Goal: Task Accomplishment & Management: Manage account settings

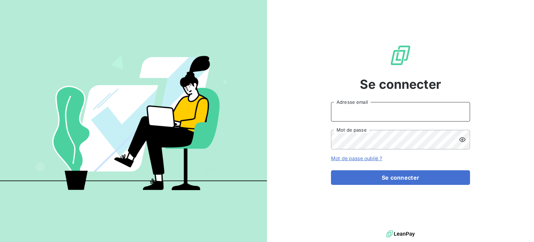
type input "[PERSON_NAME][EMAIL_ADDRESS][PERSON_NAME][DOMAIN_NAME]"
drag, startPoint x: 0, startPoint y: 0, endPoint x: 399, endPoint y: 181, distance: 438.0
click at [399, 181] on button "Se connecter" at bounding box center [400, 177] width 139 height 15
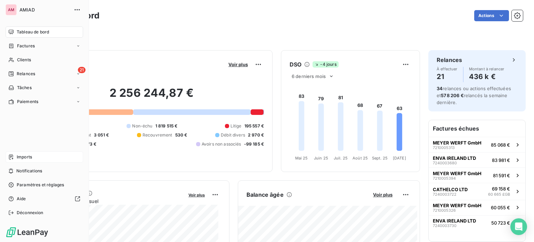
click at [31, 158] on span "Imports" at bounding box center [24, 157] width 15 height 6
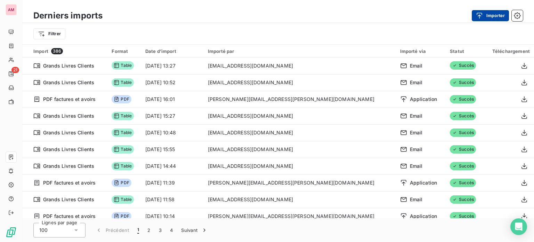
click at [494, 16] on button "Importer" at bounding box center [490, 15] width 37 height 11
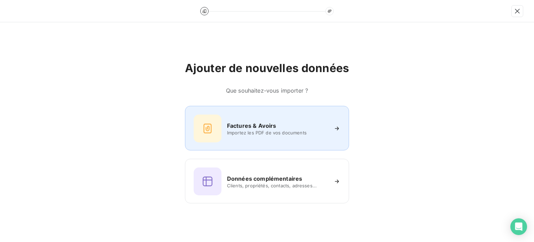
click at [237, 126] on h6 "Factures & Avoirs" at bounding box center [251, 125] width 49 height 8
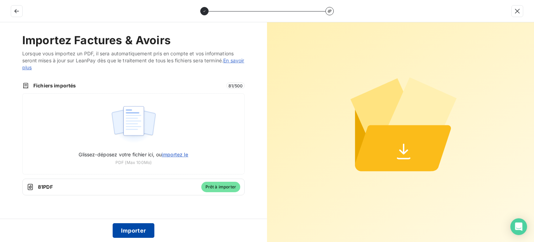
click at [138, 229] on button "Importer" at bounding box center [134, 230] width 42 height 15
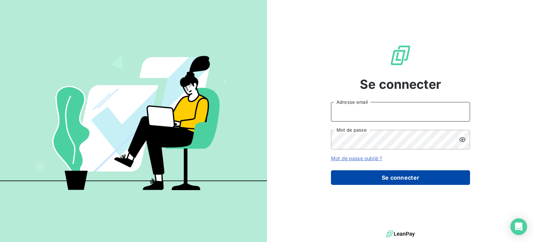
type input "[PERSON_NAME][EMAIL_ADDRESS][PERSON_NAME][DOMAIN_NAME]"
click at [382, 177] on button "Se connecter" at bounding box center [400, 177] width 139 height 15
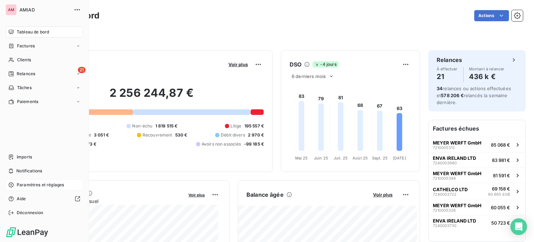
click at [19, 182] on span "Paramètres et réglages" at bounding box center [40, 185] width 47 height 6
click at [18, 186] on span "Paramètres et réglages" at bounding box center [40, 185] width 47 height 6
click at [15, 183] on div "Paramètres et réglages" at bounding box center [45, 184] width 78 height 11
click at [13, 185] on icon at bounding box center [11, 185] width 6 height 6
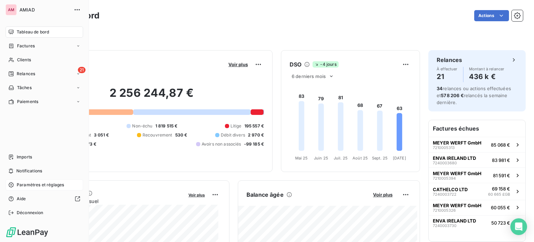
click at [78, 185] on div "Paramètres et réglages" at bounding box center [45, 184] width 78 height 11
click at [56, 186] on span "Paramètres et réglages" at bounding box center [40, 185] width 47 height 6
click at [37, 187] on span "Paramètres et réglages" at bounding box center [40, 185] width 47 height 6
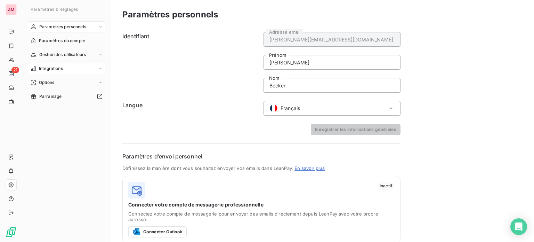
click at [93, 65] on div "Intégrations" at bounding box center [67, 68] width 78 height 11
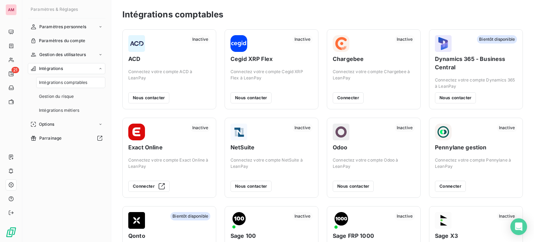
click at [64, 80] on span "Intégrations comptables" at bounding box center [63, 82] width 48 height 6
click at [47, 96] on span "Gestion du risque" at bounding box center [56, 96] width 35 height 6
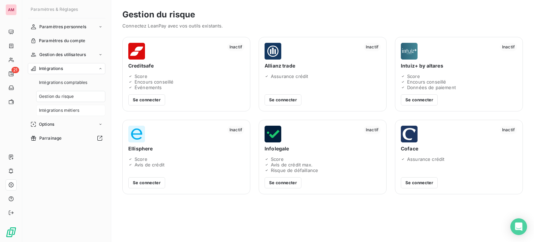
click at [75, 109] on span "Intégrations métiers" at bounding box center [59, 110] width 40 height 6
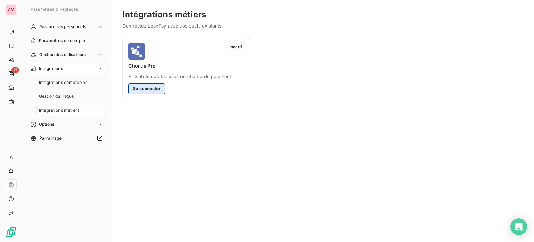
click at [147, 89] on button "Se connecter" at bounding box center [146, 88] width 37 height 11
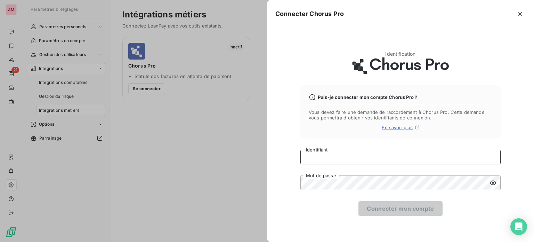
type input "[PERSON_NAME][EMAIL_ADDRESS][DOMAIN_NAME]"
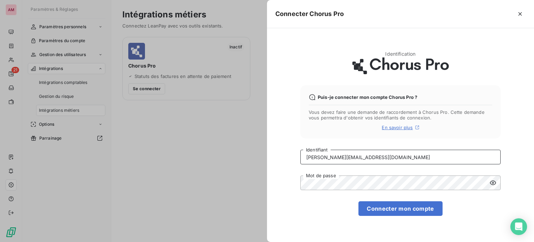
drag, startPoint x: 390, startPoint y: 159, endPoint x: 387, endPoint y: 160, distance: 3.7
click at [390, 159] on input "[PERSON_NAME][EMAIL_ADDRESS][DOMAIN_NAME]" at bounding box center [401, 157] width 200 height 15
click at [301, 200] on div "alexandra.becker@amiad.com Identifiant Mot de passe Connecter mon compte" at bounding box center [401, 183] width 200 height 66
click at [269, 185] on div "Identification Puis-je connecter mon compte Chorus Pro ? Vous devez faire une d…" at bounding box center [400, 135] width 267 height 214
click at [289, 182] on div "Identification Puis-je connecter mon compte Chorus Pro ? Vous devez faire une d…" at bounding box center [400, 135] width 267 height 214
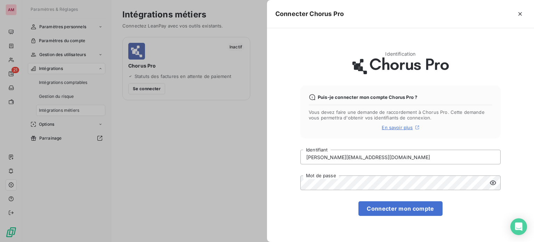
click at [491, 184] on icon at bounding box center [493, 183] width 6 height 5
drag, startPoint x: 399, startPoint y: 207, endPoint x: 456, endPoint y: 172, distance: 67.6
click at [399, 207] on button "Connecter mon compte" at bounding box center [401, 208] width 84 height 15
drag, startPoint x: 335, startPoint y: 98, endPoint x: 431, endPoint y: 96, distance: 96.0
click at [431, 96] on div "Puis-je connecter mon compte Chorus Pro ?" at bounding box center [401, 97] width 184 height 7
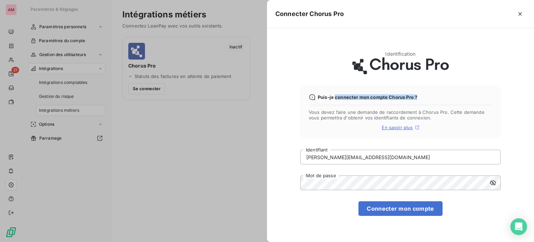
click at [431, 96] on div "Puis-je connecter mon compte Chorus Pro ?" at bounding box center [401, 97] width 184 height 7
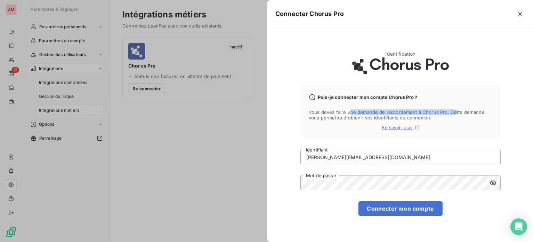
drag, startPoint x: 348, startPoint y: 110, endPoint x: 453, endPoint y: 110, distance: 105.1
click at [453, 110] on span "Vous devez faire une demande de raccordement à Chorus Pro. Cette demande vous p…" at bounding box center [401, 114] width 184 height 11
click at [401, 126] on span "En savoir plus" at bounding box center [397, 128] width 31 height 6
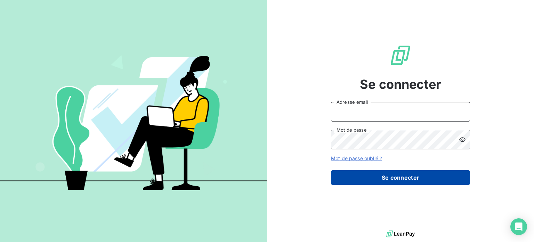
type input "[PERSON_NAME][EMAIL_ADDRESS][DOMAIN_NAME]"
click at [413, 176] on button "Se connecter" at bounding box center [400, 177] width 139 height 15
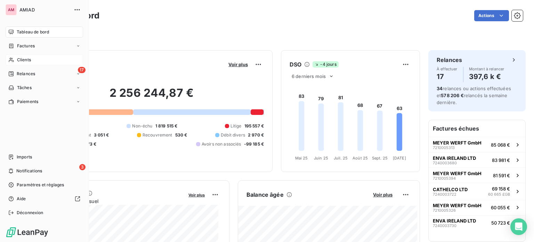
click at [21, 62] on span "Clients" at bounding box center [24, 60] width 14 height 6
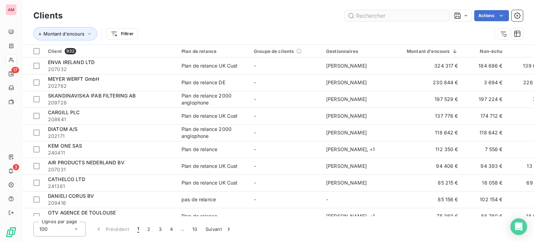
click at [359, 17] on input "text" at bounding box center [397, 15] width 104 height 11
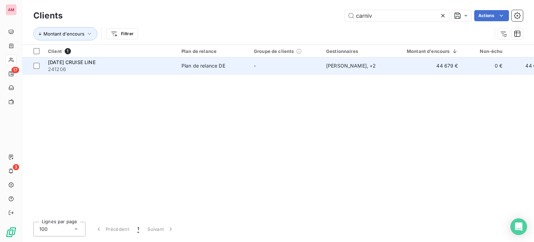
type input "carniv"
click at [169, 66] on span "241206" at bounding box center [110, 69] width 125 height 7
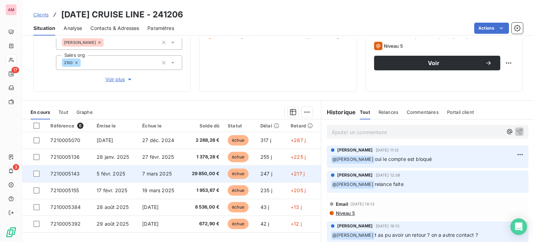
scroll to position [138, 0]
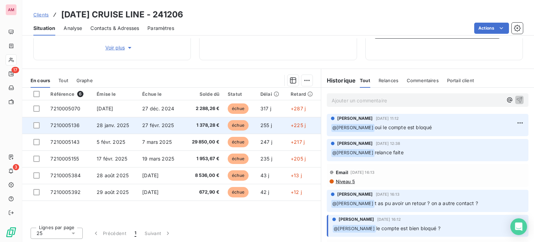
click at [37, 106] on div at bounding box center [36, 108] width 6 height 6
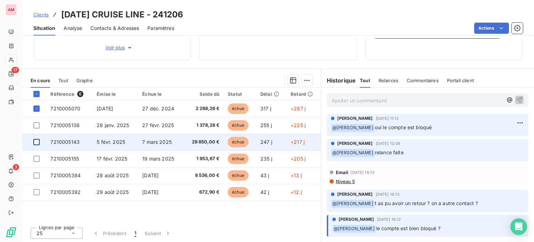
drag, startPoint x: 36, startPoint y: 125, endPoint x: 36, endPoint y: 140, distance: 14.6
click at [36, 125] on div at bounding box center [36, 125] width 6 height 6
click at [35, 145] on td at bounding box center [34, 142] width 24 height 17
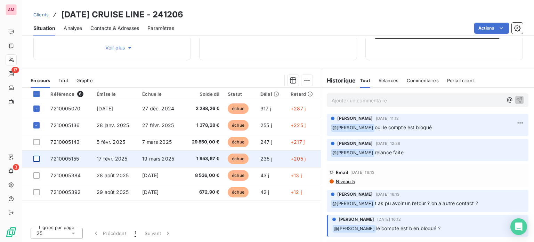
click at [39, 158] on div at bounding box center [36, 159] width 6 height 6
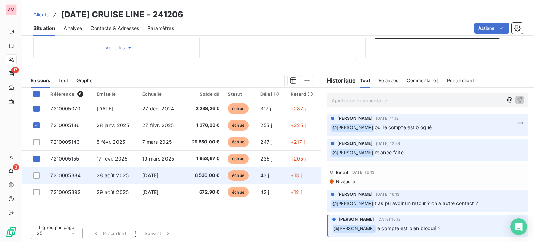
click at [35, 179] on td at bounding box center [34, 175] width 24 height 17
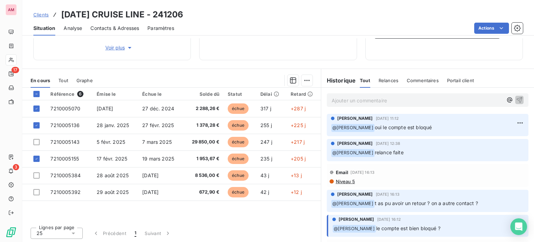
click at [310, 79] on div "En cours Tout Graphe" at bounding box center [171, 80] width 299 height 15
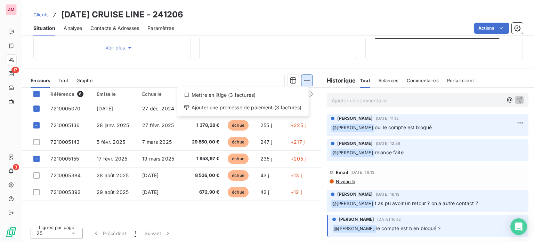
click at [306, 80] on html "AM 17 3 Clients [DATE] CRUISE LINE - 241206 Situation Analyse Contacts & Adress…" at bounding box center [267, 121] width 534 height 242
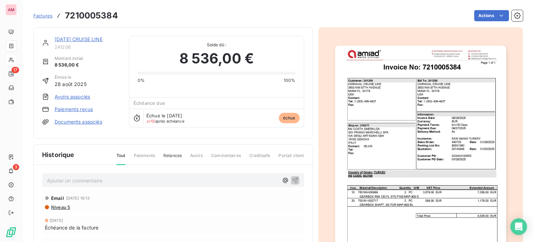
click at [103, 40] on link "[DATE] CRUISE LINE" at bounding box center [79, 39] width 48 height 6
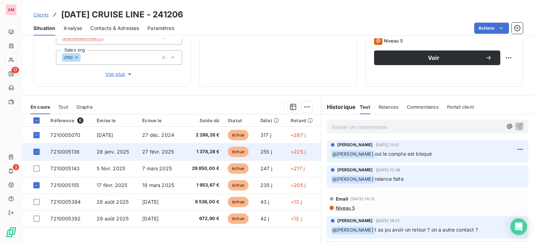
scroll to position [138, 0]
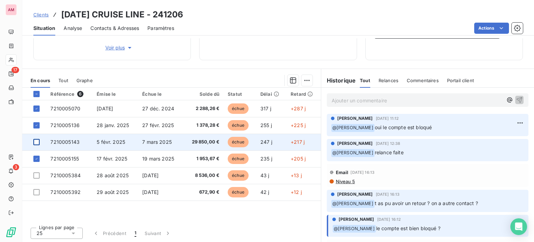
click at [37, 140] on div at bounding box center [36, 142] width 6 height 6
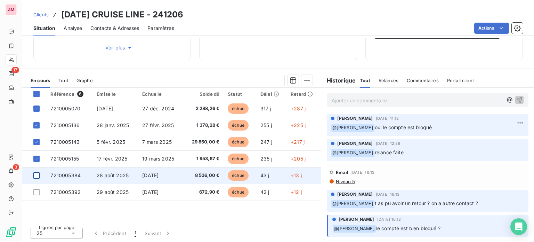
click at [35, 174] on div at bounding box center [36, 175] width 6 height 6
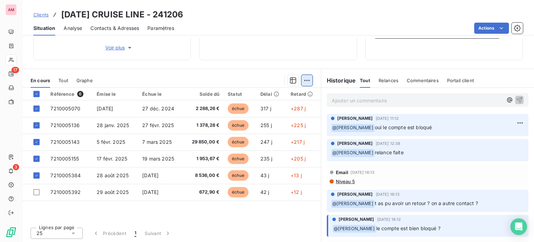
click at [306, 79] on html "AM 17 3 Clients [DATE] CRUISE LINE - 241206 Situation Analyse Contacts & Adress…" at bounding box center [267, 121] width 534 height 242
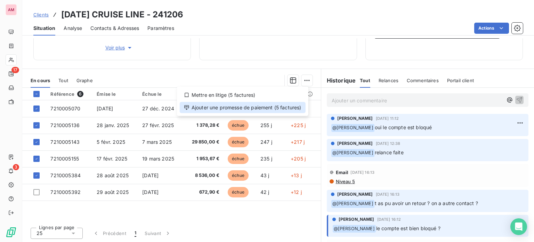
click at [277, 108] on div "Ajouter une promesse de paiement (5 factures)" at bounding box center [243, 107] width 126 height 11
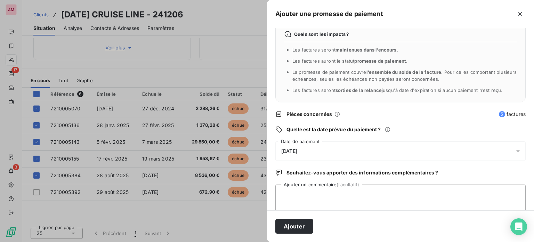
scroll to position [23, 0]
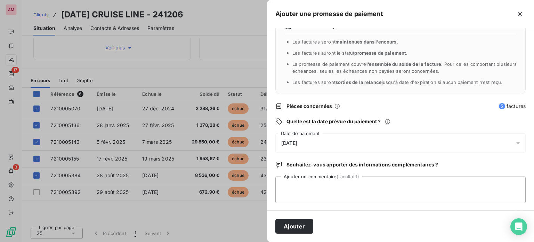
click at [326, 140] on div "[DATE]" at bounding box center [401, 142] width 250 height 19
click at [526, 12] on div "Ajouter une promesse de paiement" at bounding box center [400, 14] width 267 height 28
click at [519, 12] on icon "button" at bounding box center [520, 13] width 7 height 7
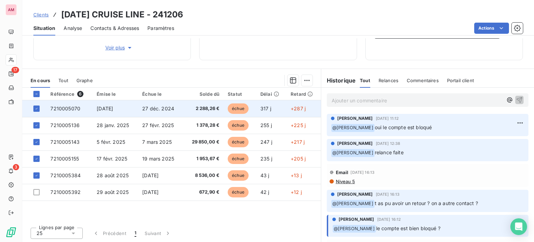
click at [189, 107] on span "2 288,26 €" at bounding box center [204, 108] width 32 height 7
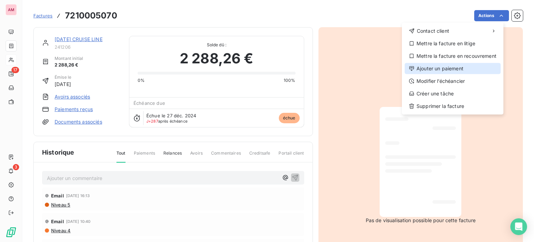
click at [462, 68] on div "Ajouter un paiement" at bounding box center [453, 68] width 96 height 11
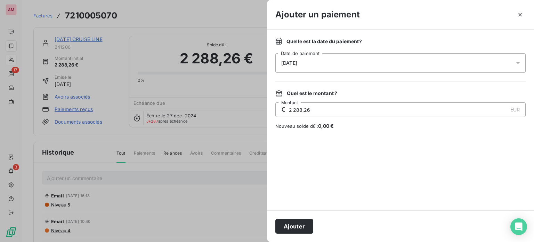
click at [389, 64] on div "[DATE]" at bounding box center [401, 62] width 250 height 19
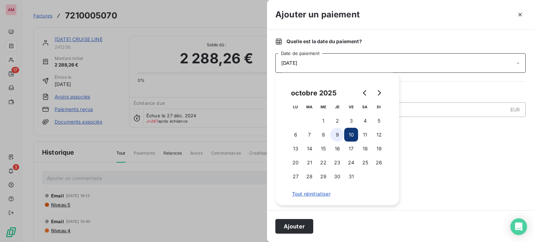
click at [338, 137] on button "9" at bounding box center [337, 135] width 14 height 14
click at [300, 225] on button "Ajouter" at bounding box center [295, 226] width 38 height 15
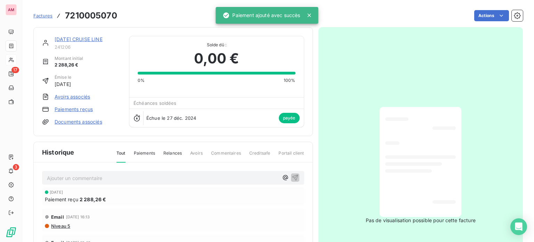
click at [90, 40] on link "[DATE] CRUISE LINE" at bounding box center [79, 39] width 48 height 6
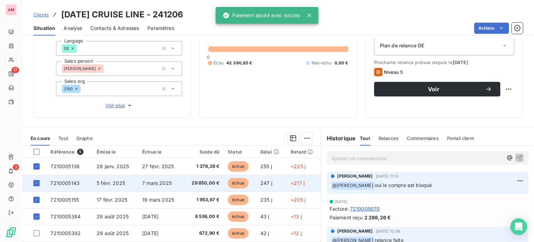
scroll to position [138, 0]
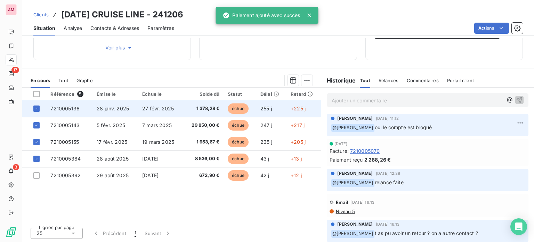
click at [209, 107] on span "1 378,28 €" at bounding box center [204, 108] width 32 height 7
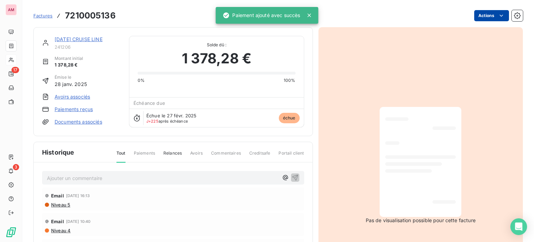
click at [474, 15] on html "AM 17 3 Factures 7210005136 Actions [DATE] CRUISE LINE 241206 [GEOGRAPHIC_DATA]…" at bounding box center [267, 121] width 534 height 242
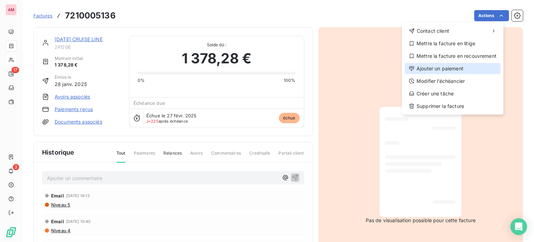
click at [455, 68] on div "Ajouter un paiement" at bounding box center [453, 68] width 96 height 11
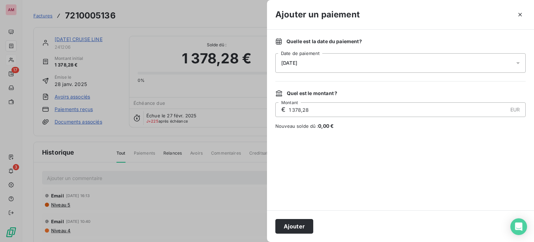
click at [333, 58] on div "[DATE]" at bounding box center [401, 62] width 250 height 19
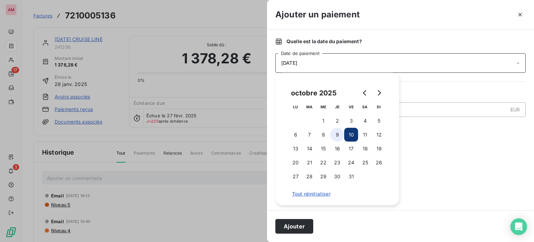
click at [340, 137] on button "9" at bounding box center [337, 135] width 14 height 14
click at [301, 230] on button "Ajouter" at bounding box center [295, 226] width 38 height 15
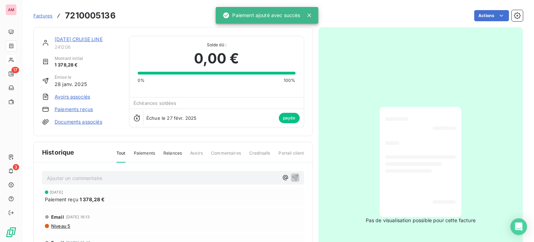
click at [99, 36] on link "[DATE] CRUISE LINE" at bounding box center [79, 39] width 48 height 6
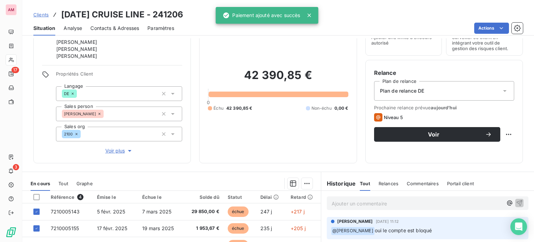
scroll to position [138, 0]
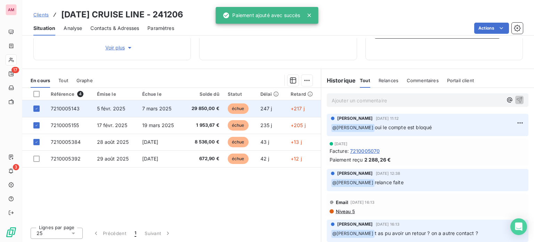
click at [203, 109] on span "29 850,00 €" at bounding box center [203, 108] width 32 height 7
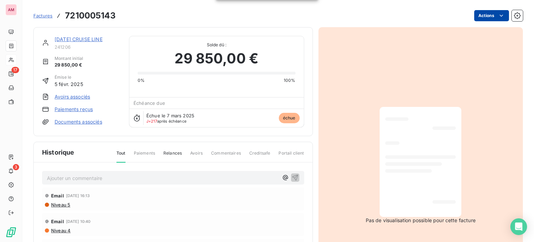
click at [478, 15] on html "AM 17 3 Factures 7210005143 Actions [DATE] CRUISE LINE 241206 [GEOGRAPHIC_DATA]…" at bounding box center [267, 121] width 534 height 242
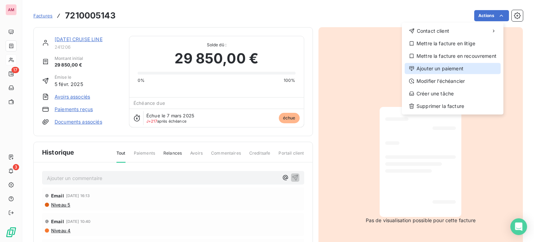
click at [458, 67] on div "Ajouter un paiement" at bounding box center [453, 68] width 96 height 11
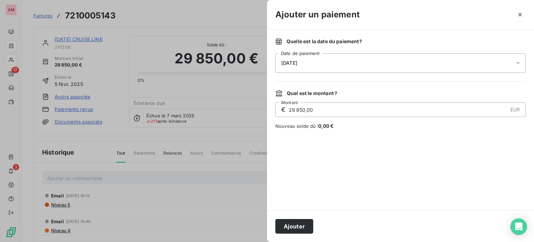
click at [350, 64] on div "[DATE]" at bounding box center [401, 62] width 250 height 19
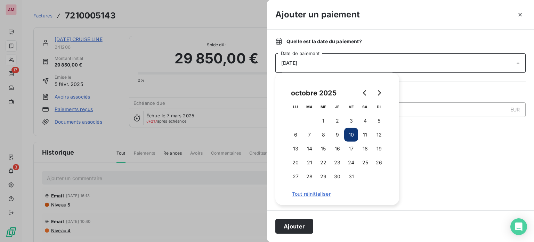
click at [344, 135] on button "10" at bounding box center [351, 135] width 14 height 14
click at [338, 136] on button "9" at bounding box center [337, 135] width 14 height 14
click at [297, 224] on button "Ajouter" at bounding box center [295, 226] width 38 height 15
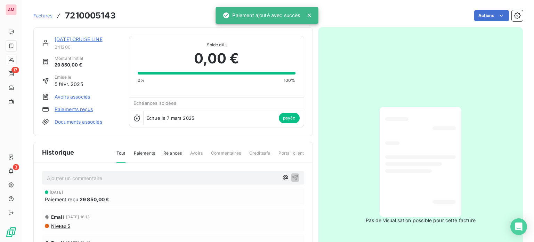
click at [100, 39] on link "[DATE] CRUISE LINE" at bounding box center [79, 39] width 48 height 6
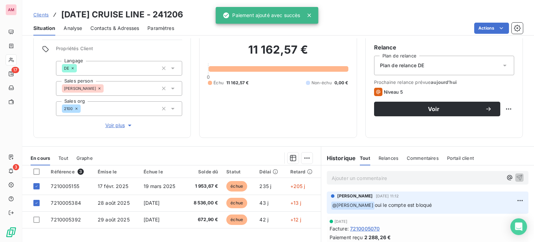
scroll to position [104, 0]
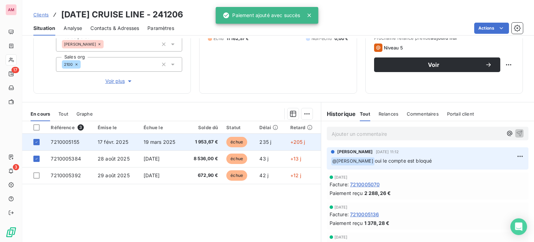
click at [200, 144] on span "1 953,67 €" at bounding box center [203, 141] width 29 height 7
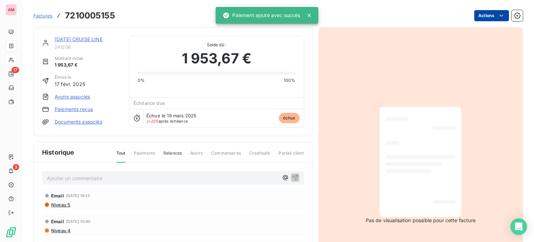
click at [488, 13] on html "AM 17 3 Factures 7210005155 Actions [DATE] CRUISE LINE 241206 [GEOGRAPHIC_DATA]…" at bounding box center [267, 121] width 534 height 242
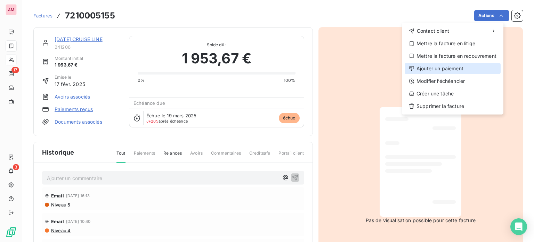
click at [442, 71] on div "Ajouter un paiement" at bounding box center [453, 68] width 96 height 11
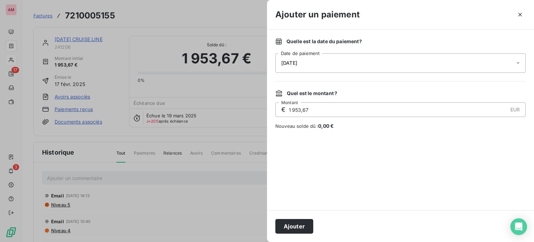
click at [330, 65] on div "[DATE]" at bounding box center [401, 62] width 250 height 19
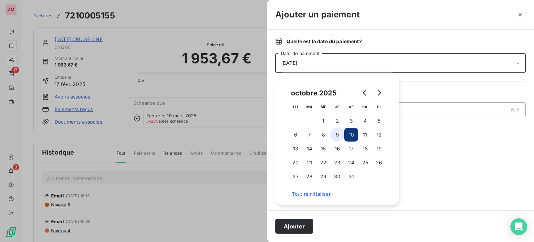
click at [336, 136] on button "9" at bounding box center [337, 135] width 14 height 14
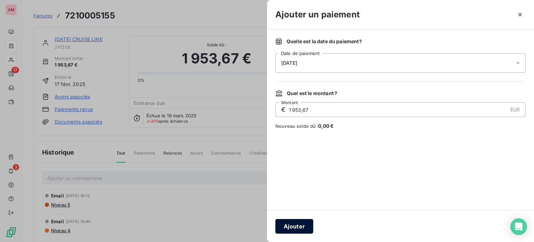
click at [286, 220] on button "Ajouter" at bounding box center [295, 226] width 38 height 15
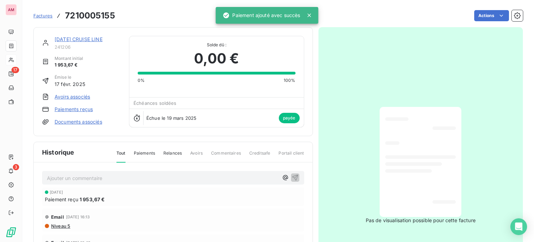
click at [86, 39] on link "[DATE] CRUISE LINE" at bounding box center [79, 39] width 48 height 6
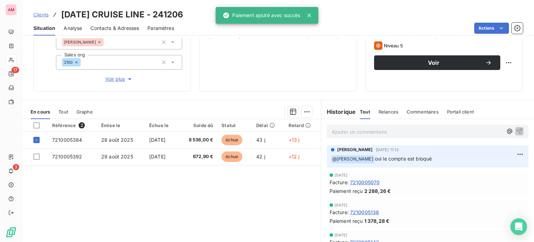
scroll to position [138, 0]
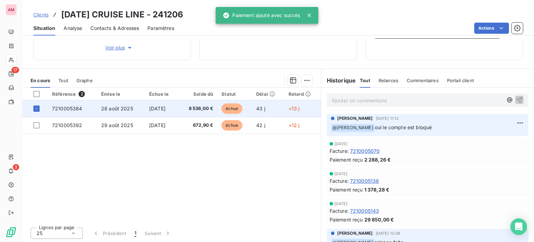
click at [166, 109] on span "[DATE]" at bounding box center [157, 108] width 16 height 6
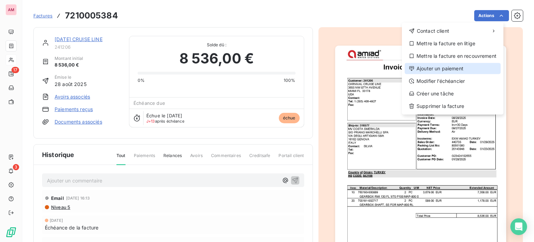
click at [454, 72] on div "Ajouter un paiement" at bounding box center [453, 68] width 96 height 11
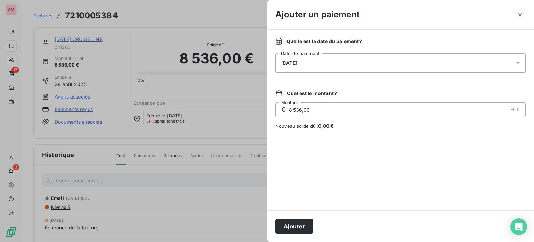
click at [322, 64] on div "[DATE]" at bounding box center [401, 62] width 250 height 19
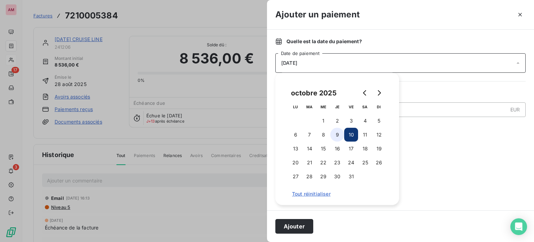
click at [338, 133] on button "9" at bounding box center [337, 135] width 14 height 14
drag, startPoint x: 303, startPoint y: 225, endPoint x: 239, endPoint y: 206, distance: 67.1
click at [303, 225] on button "Ajouter" at bounding box center [295, 226] width 38 height 15
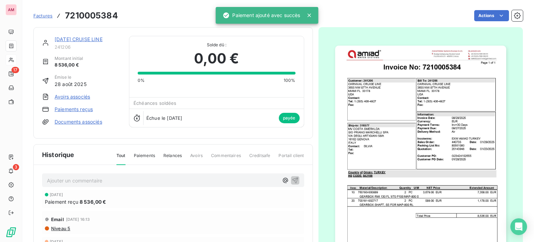
click at [76, 37] on link "[DATE] CRUISE LINE" at bounding box center [79, 39] width 48 height 6
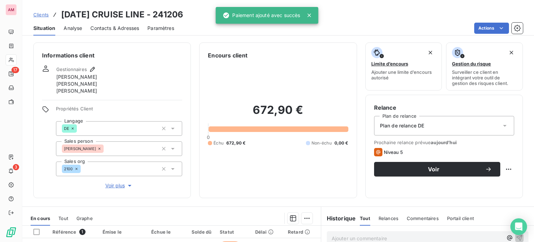
click at [265, 121] on h2 "672,90 €" at bounding box center [278, 113] width 140 height 21
